Goal: Information Seeking & Learning: Learn about a topic

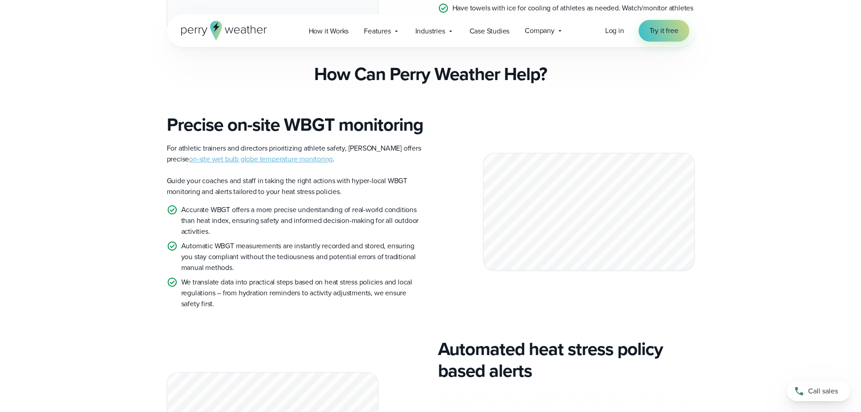
scroll to position [760, 0]
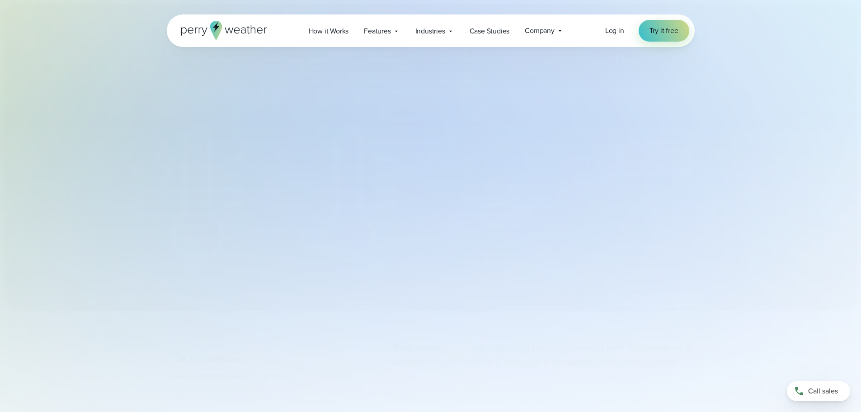
select select "***"
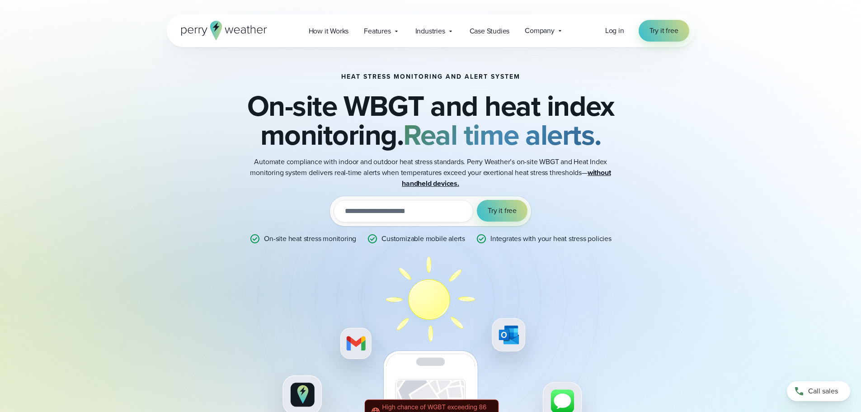
scroll to position [2, 0]
